Goal: Transaction & Acquisition: Purchase product/service

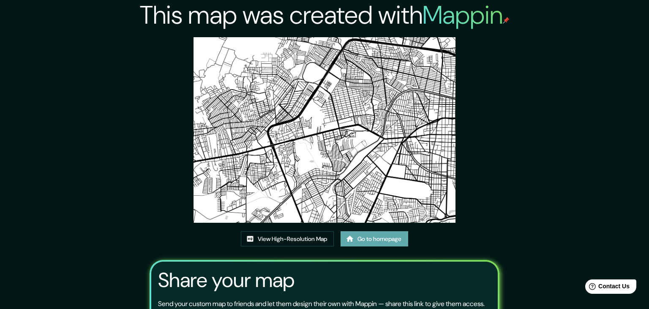
click at [348, 238] on icon at bounding box center [350, 239] width 8 height 8
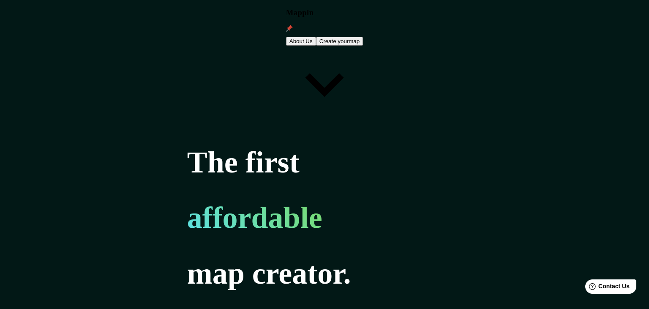
click at [364, 37] on button "Create your map" at bounding box center [339, 41] width 47 height 9
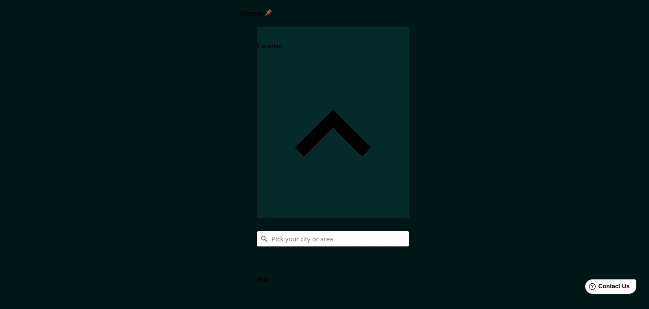
click at [409, 231] on input "Pick your city or area" at bounding box center [333, 238] width 152 height 15
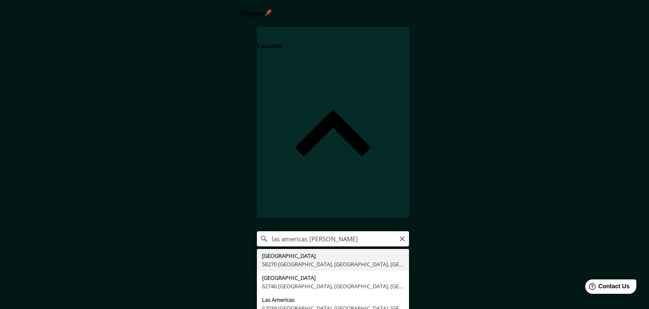
type input "[GEOGRAPHIC_DATA], 58270 [GEOGRAPHIC_DATA], [GEOGRAPHIC_DATA], [GEOGRAPHIC_DATA]"
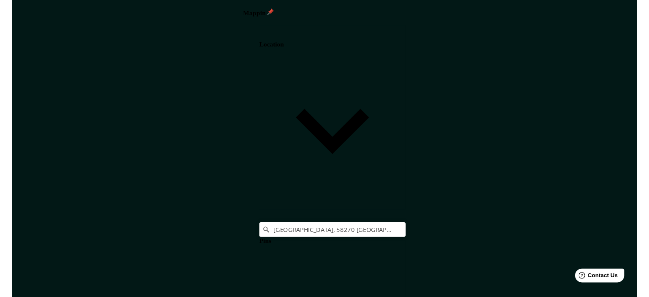
scroll to position [10, 0]
